Goal: Task Accomplishment & Management: Manage account settings

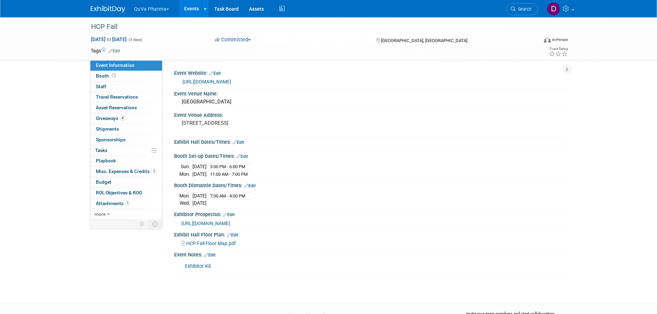
click at [147, 8] on button "QuVa Pharma" at bounding box center [156, 7] width 45 height 15
click at [147, 44] on link "QuVa Pharma" at bounding box center [158, 42] width 49 height 10
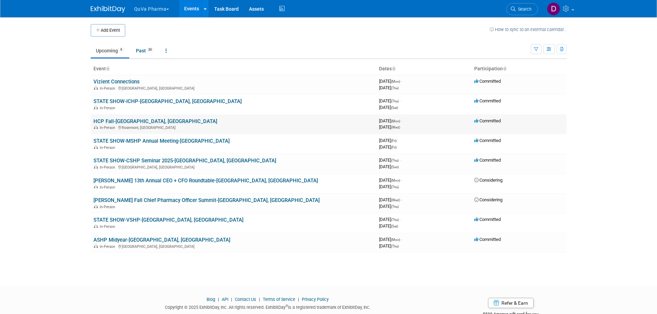
click at [115, 118] on link "HCP Fall-[GEOGRAPHIC_DATA], [GEOGRAPHIC_DATA]" at bounding box center [156, 121] width 124 height 6
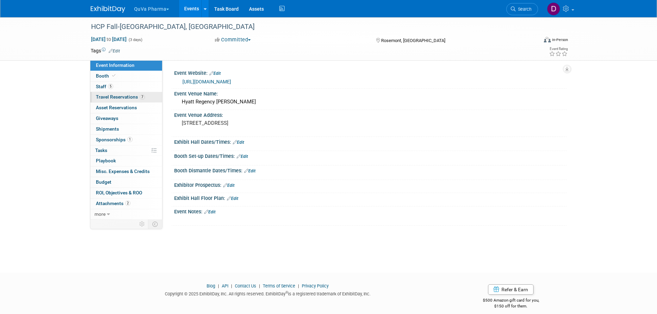
click at [121, 95] on span "Travel Reservations 7" at bounding box center [120, 97] width 49 height 6
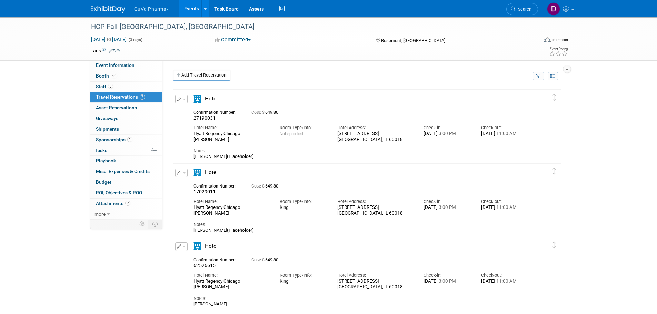
click at [180, 100] on icon "button" at bounding box center [179, 99] width 4 height 4
click at [211, 112] on button "Edit Reservation" at bounding box center [205, 111] width 58 height 10
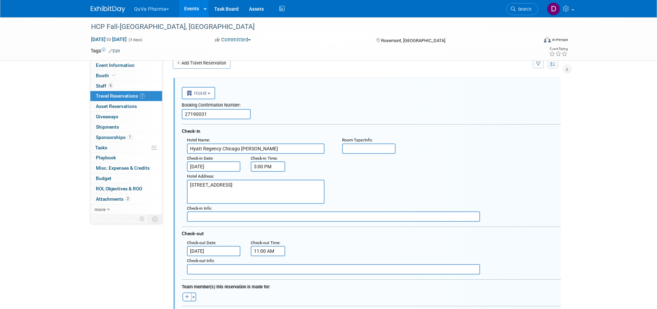
click at [234, 168] on input "[DATE]" at bounding box center [214, 166] width 54 height 10
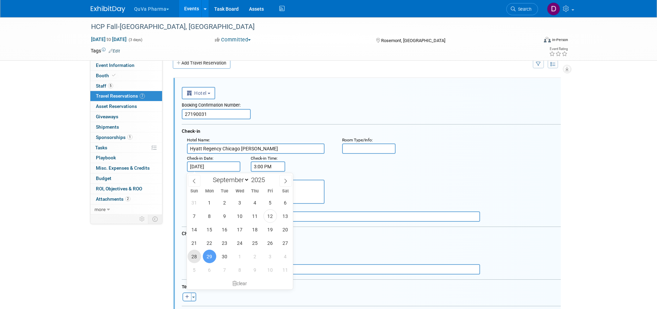
click at [193, 254] on span "28" at bounding box center [194, 256] width 13 height 13
type input "[DATE]"
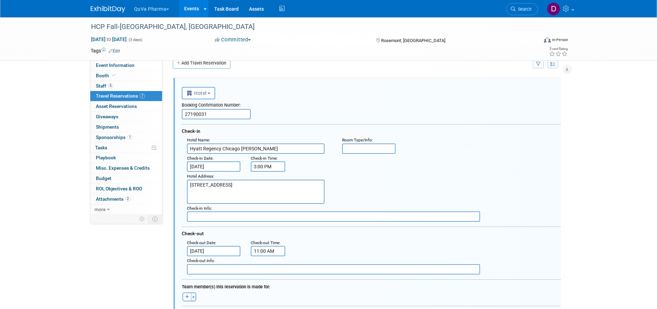
click at [221, 250] on input "Oct 1, 2025" at bounding box center [214, 251] width 54 height 10
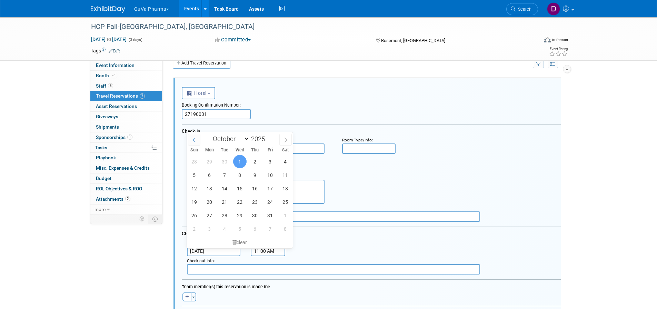
click at [199, 141] on span at bounding box center [194, 140] width 12 height 12
select select "8"
click at [226, 216] on span "30" at bounding box center [224, 215] width 13 height 13
type input "Sep 30, 2025"
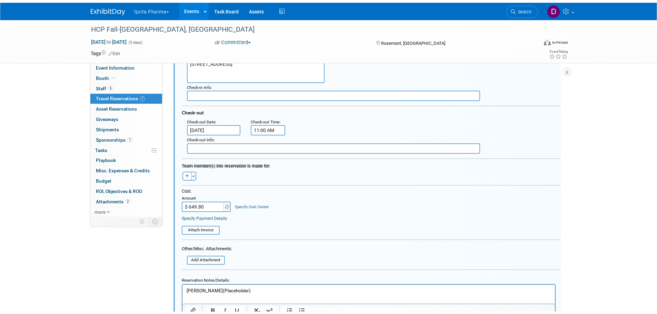
scroll to position [185, 0]
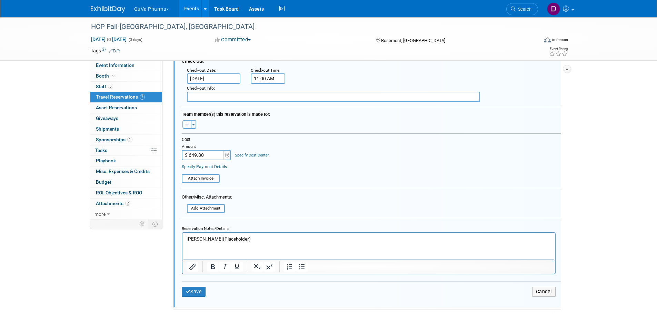
click at [257, 237] on p "Amy Diehl(Placeholder)" at bounding box center [368, 239] width 365 height 7
click at [192, 293] on button "Save" at bounding box center [194, 292] width 24 height 10
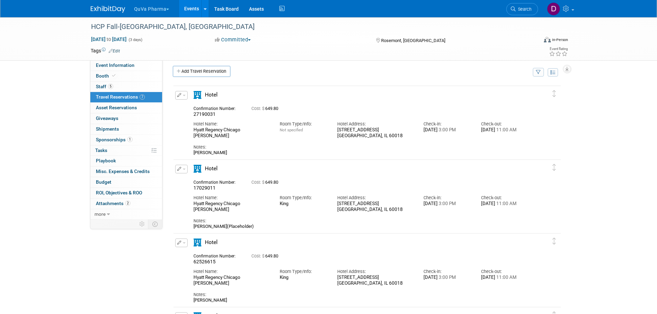
scroll to position [0, 0]
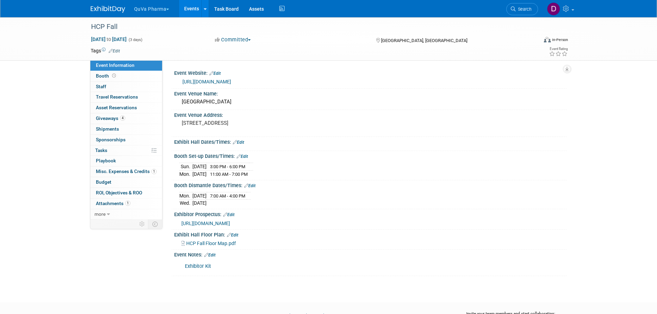
click at [148, 9] on button "QuVa Pharma" at bounding box center [156, 7] width 45 height 15
click at [145, 39] on link "QuVa Pharma" at bounding box center [158, 42] width 49 height 10
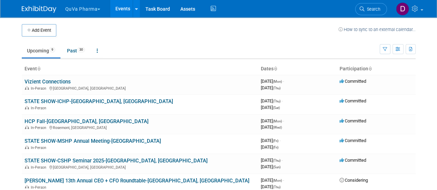
click at [77, 9] on button "QuVa Pharma" at bounding box center [87, 7] width 45 height 15
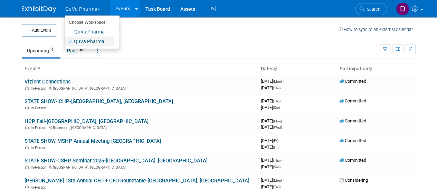
click at [83, 38] on link "QuVa Pharma" at bounding box center [89, 42] width 49 height 10
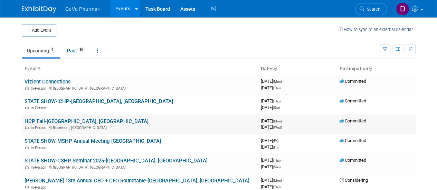
click at [43, 120] on link "HCP Fall-[GEOGRAPHIC_DATA], [GEOGRAPHIC_DATA]" at bounding box center [87, 121] width 124 height 6
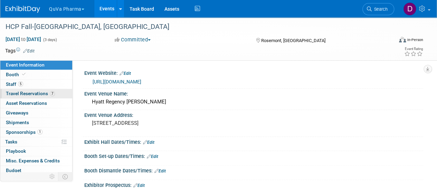
click at [30, 94] on span "Travel Reservations 7" at bounding box center [30, 94] width 49 height 6
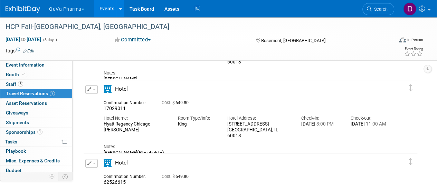
scroll to position [69, 0]
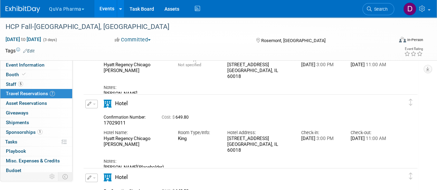
click at [89, 104] on icon "button" at bounding box center [89, 104] width 4 height 4
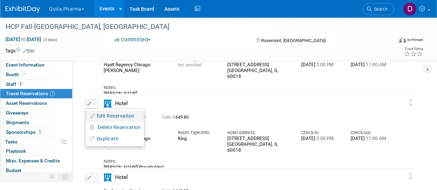
click at [104, 114] on button "Edit Reservation" at bounding box center [115, 116] width 58 height 10
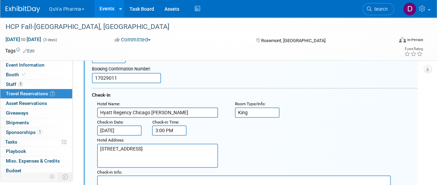
scroll to position [119, 0]
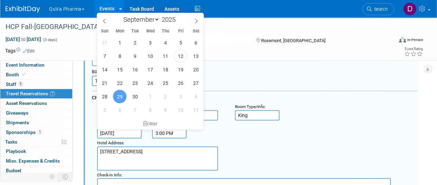
click at [133, 130] on input "[DATE]" at bounding box center [119, 133] width 45 height 10
click at [107, 97] on span "28" at bounding box center [104, 96] width 13 height 13
type input "[DATE]"
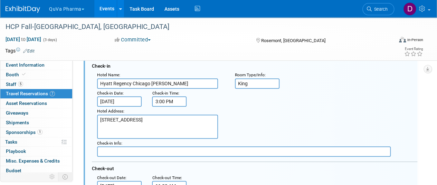
scroll to position [188, 0]
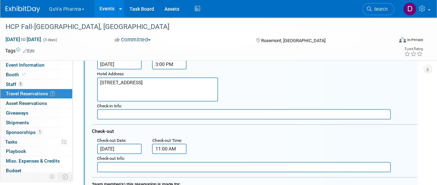
click at [126, 145] on input "Oct 1, 2025" at bounding box center [119, 149] width 45 height 10
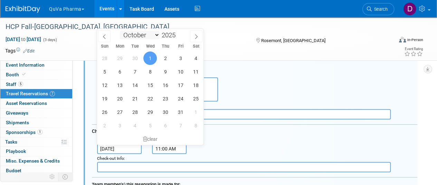
click at [154, 33] on select "January February March April May June July August September October November De…" at bounding box center [140, 35] width 40 height 9
click at [107, 37] on span at bounding box center [104, 36] width 12 height 12
select select "8"
click at [137, 114] on span "30" at bounding box center [134, 111] width 13 height 13
type input "Sep 30, 2025"
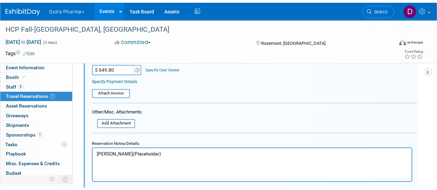
scroll to position [361, 0]
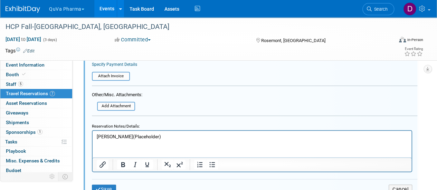
click at [176, 138] on p "Danielle Mitchell(Placeholder)" at bounding box center [252, 137] width 311 height 7
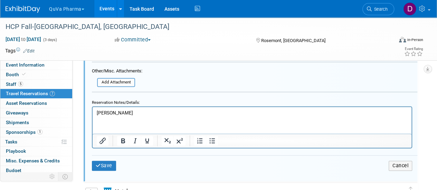
scroll to position [395, 0]
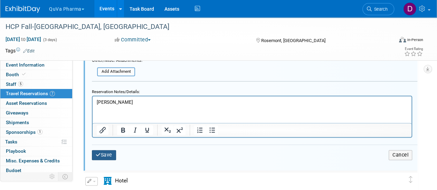
click at [106, 154] on button "Save" at bounding box center [104, 155] width 24 height 10
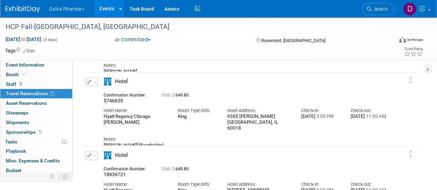
scroll to position [242, 0]
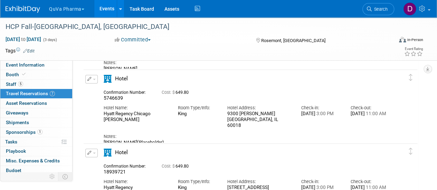
click at [88, 77] on icon "button" at bounding box center [89, 79] width 4 height 4
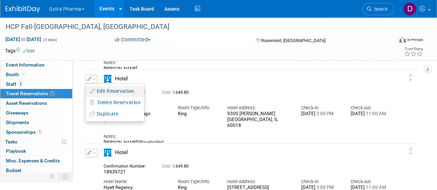
click at [115, 87] on button "Edit Reservation" at bounding box center [115, 91] width 58 height 10
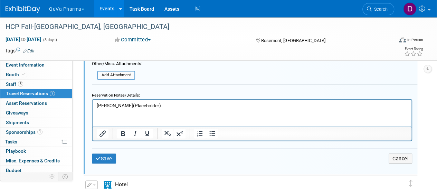
scroll to position [543, 0]
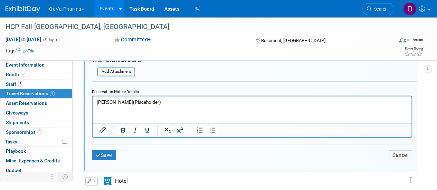
click at [164, 100] on p "Mike Scouvart(Placeholder)" at bounding box center [252, 102] width 311 height 7
click at [110, 153] on button "Save" at bounding box center [104, 155] width 24 height 10
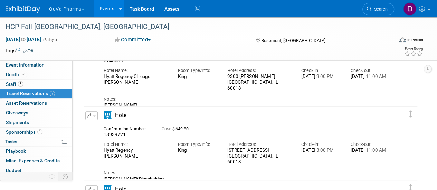
scroll to position [317, 0]
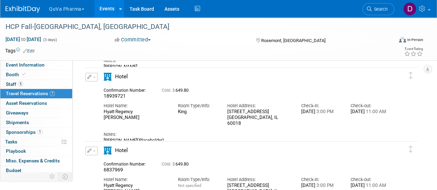
click at [90, 78] on icon "button" at bounding box center [89, 77] width 4 height 4
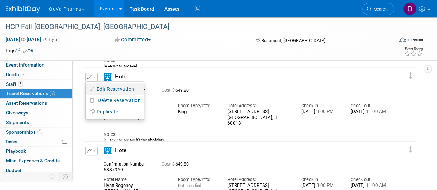
click at [107, 88] on button "Edit Reservation" at bounding box center [115, 89] width 58 height 10
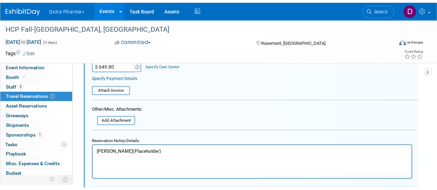
scroll to position [582, 0]
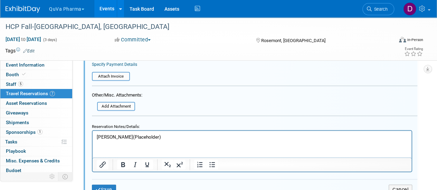
click at [167, 135] on p "Dwight deVera(Placeholder)" at bounding box center [252, 137] width 311 height 7
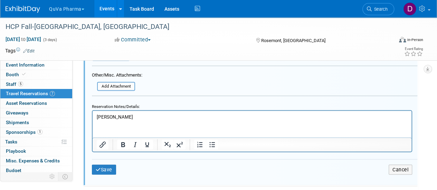
scroll to position [617, 0]
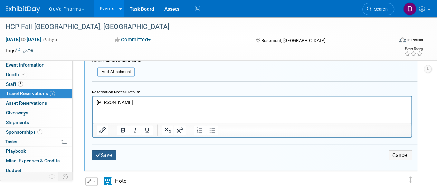
click at [110, 156] on button "Save" at bounding box center [104, 155] width 24 height 10
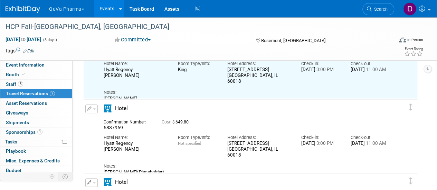
scroll to position [375, 0]
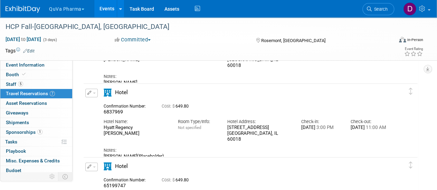
click at [89, 93] on icon "button" at bounding box center [89, 93] width 4 height 4
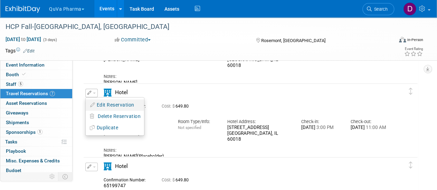
click at [134, 107] on button "Edit Reservation" at bounding box center [115, 105] width 58 height 10
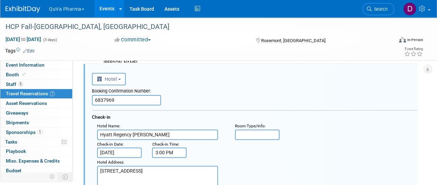
scroll to position [380, 0]
